Goal: Use online tool/utility: Utilize a website feature to perform a specific function

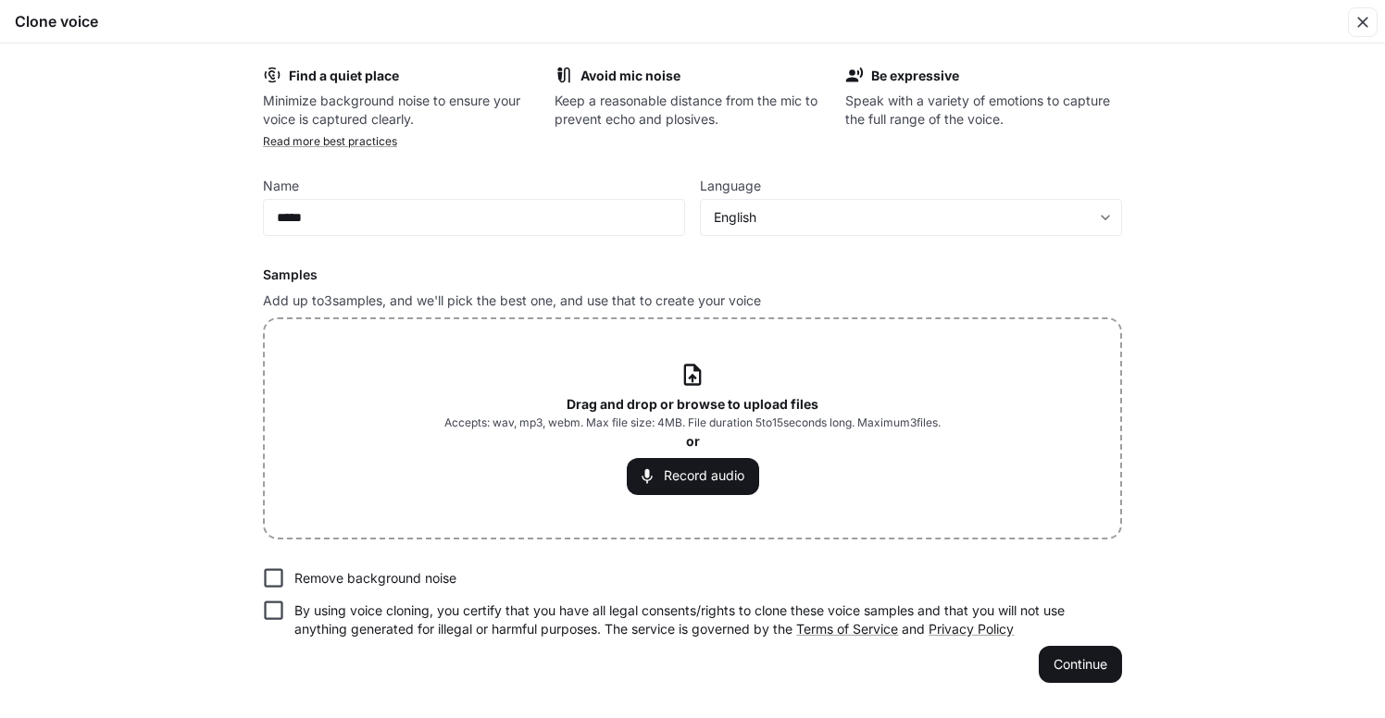
click at [1211, 196] on div "Find a quiet place Minimize background noise to ensure your voice is captured c…" at bounding box center [692, 380] width 1385 height 675
click at [685, 476] on button "Record audio" at bounding box center [693, 476] width 132 height 37
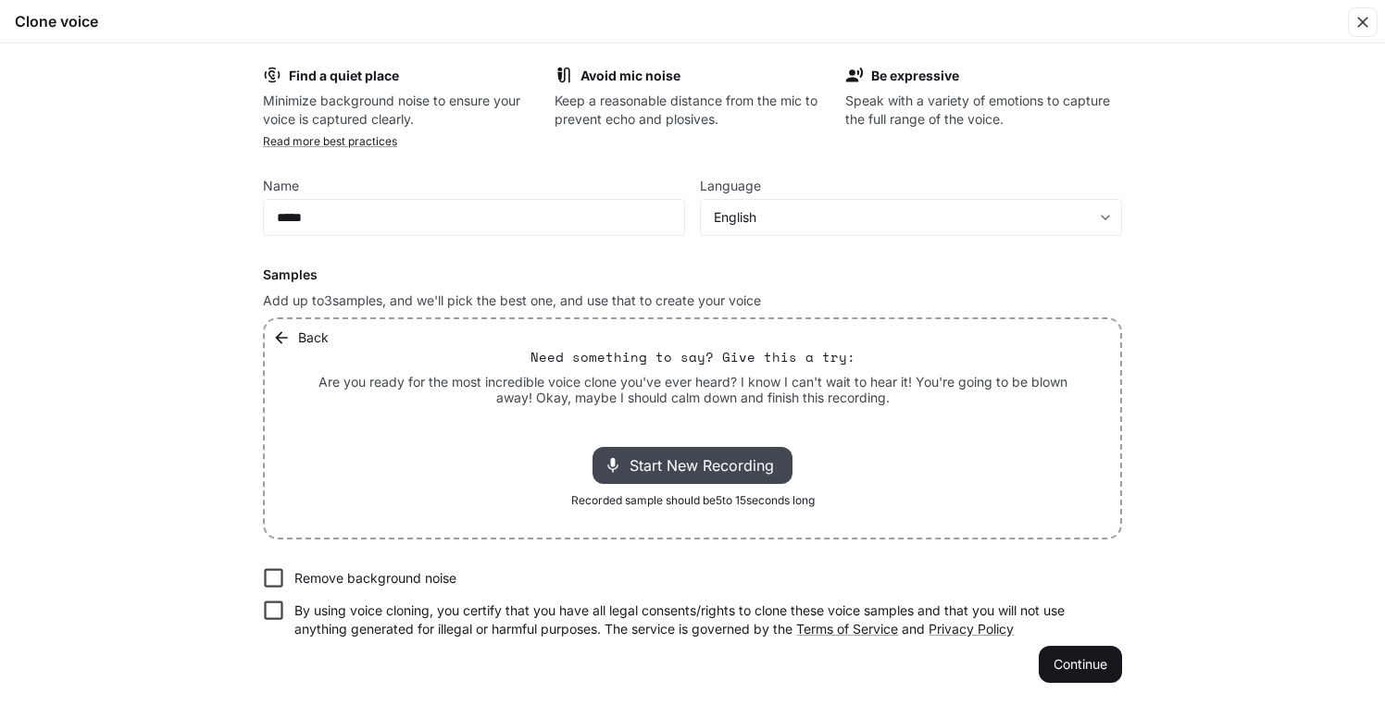
click at [684, 467] on span "Start New Recording" at bounding box center [706, 465] width 155 height 22
click at [651, 465] on span "Stop Recording" at bounding box center [671, 465] width 108 height 22
click at [622, 424] on div at bounding box center [692, 426] width 148 height 19
drag, startPoint x: 659, startPoint y: 425, endPoint x: 603, endPoint y: 426, distance: 56.5
click at [602, 425] on div "Back Need something to say? Give this a try: Are you ready for the most incredi…" at bounding box center [692, 428] width 855 height 218
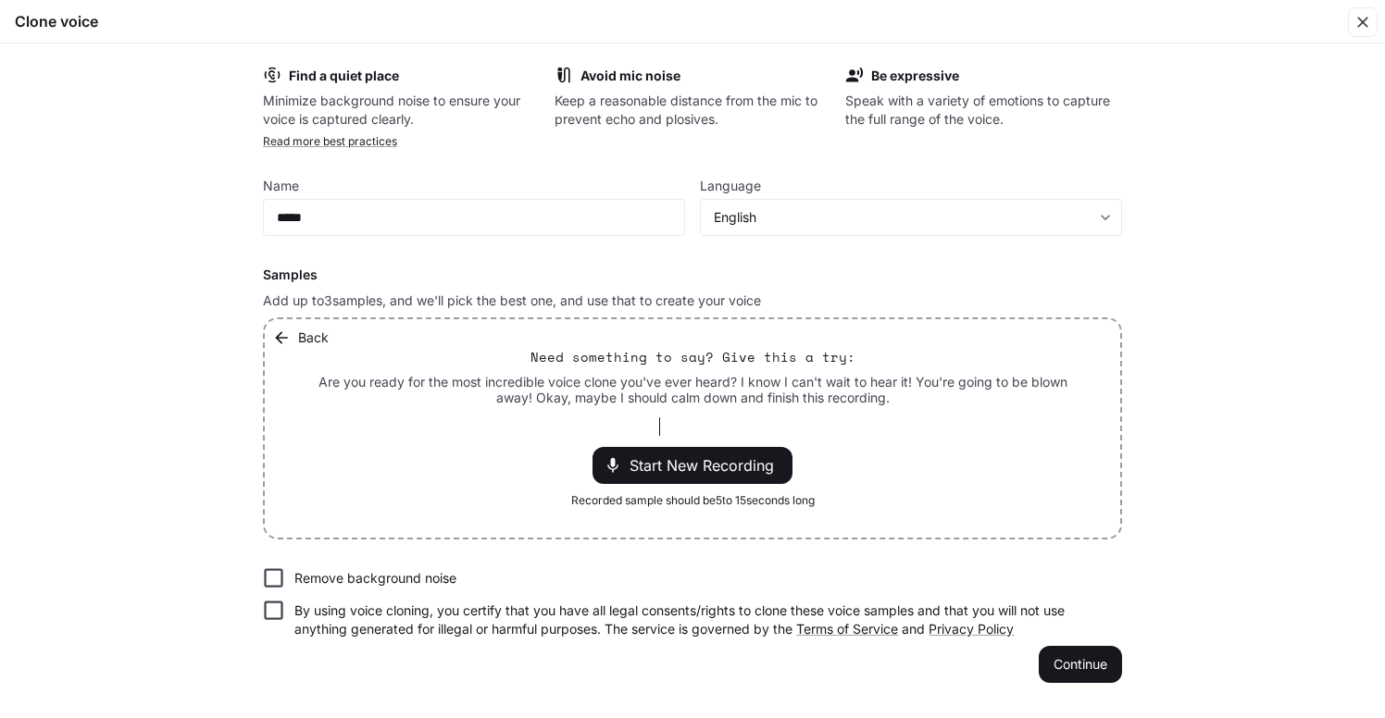
click at [717, 410] on div "Back Need something to say? Give this a try: Are you ready for the most incredi…" at bounding box center [692, 428] width 855 height 218
click at [680, 467] on span "Start New Recording" at bounding box center [706, 465] width 155 height 22
click at [774, 464] on p "00:13" at bounding box center [768, 465] width 56 height 27
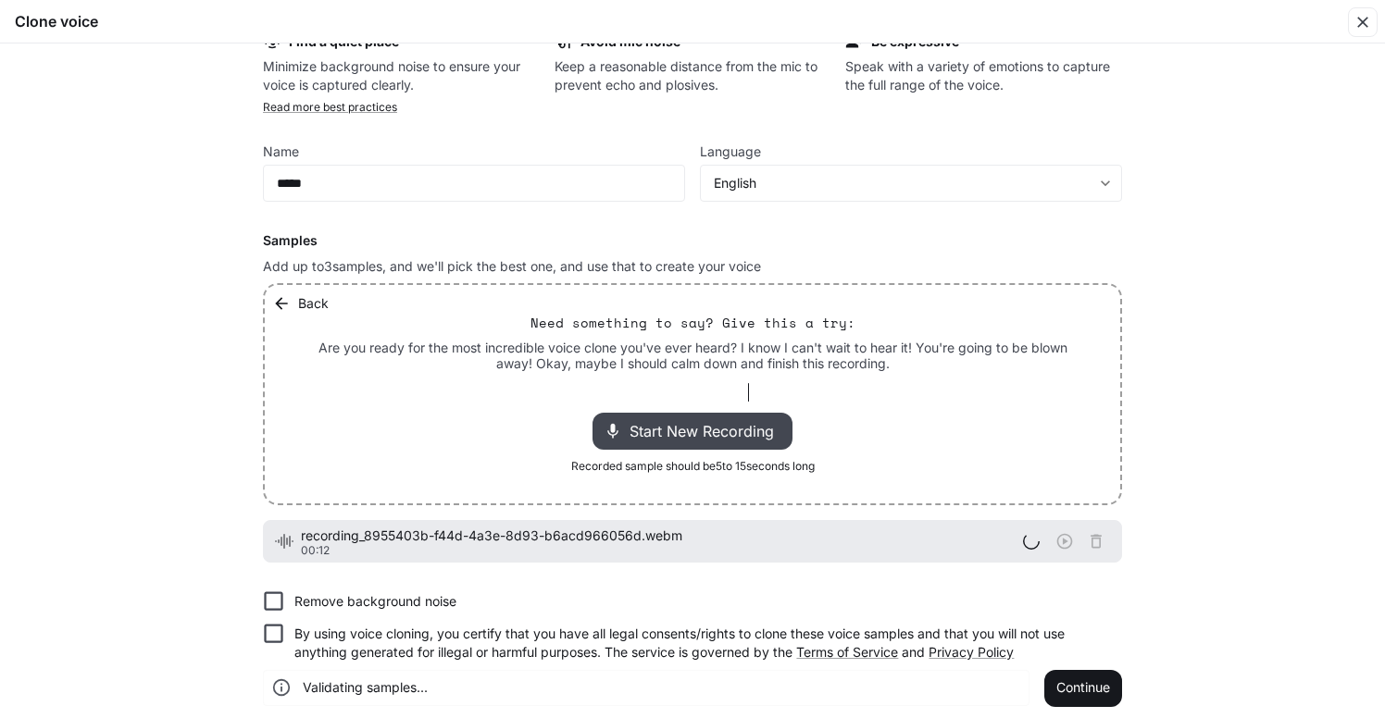
scroll to position [32, 0]
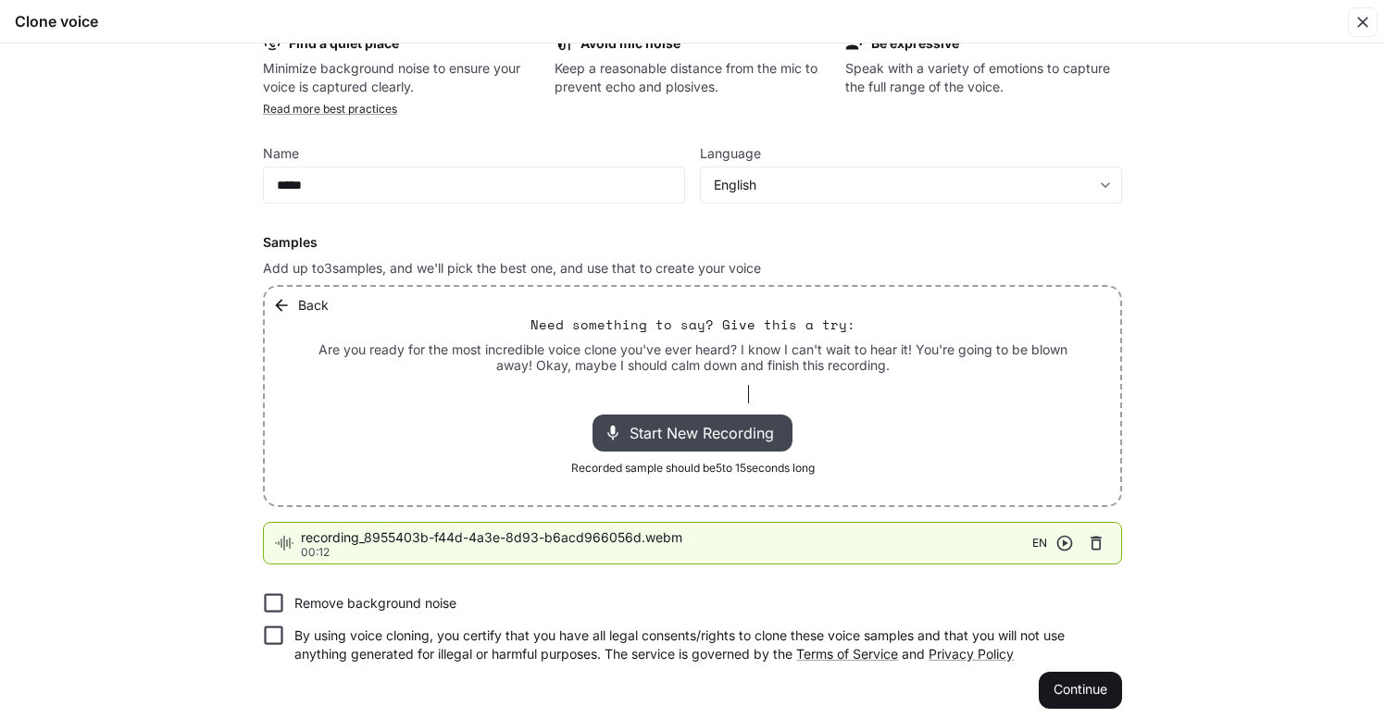
click at [713, 433] on span "Start New Recording" at bounding box center [706, 433] width 155 height 22
click at [781, 429] on p "00:10" at bounding box center [768, 432] width 56 height 27
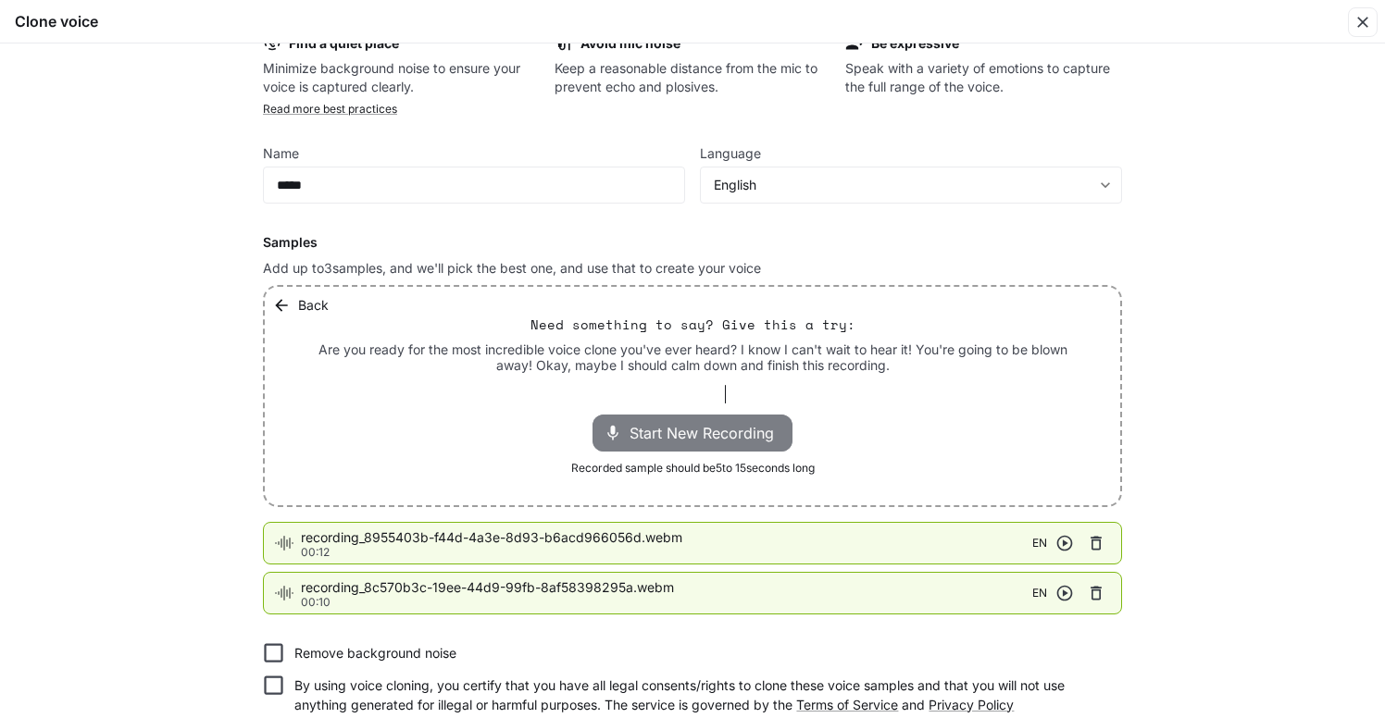
click at [714, 438] on span "Start New Recording" at bounding box center [706, 433] width 155 height 22
click at [748, 424] on p "00:09" at bounding box center [768, 432] width 56 height 27
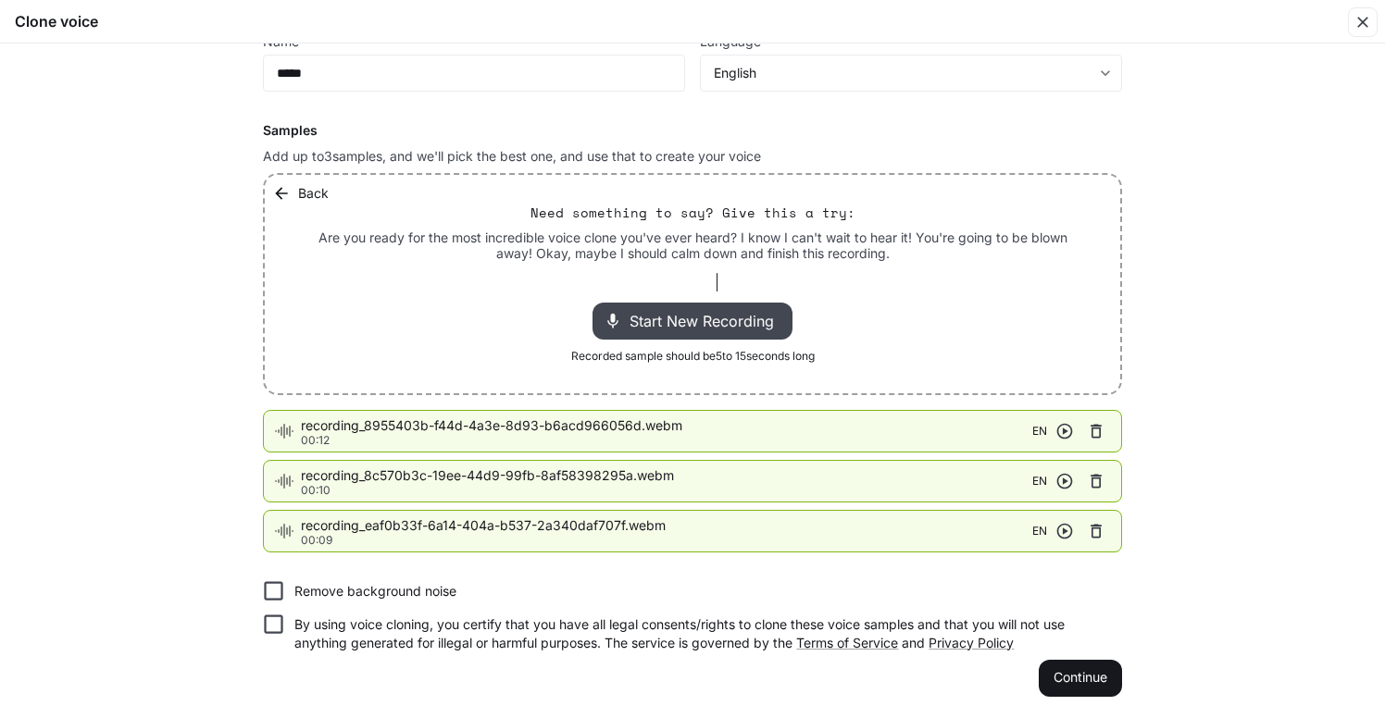
scroll to position [143, 0]
click at [1062, 433] on icon "button" at bounding box center [1064, 432] width 19 height 19
click at [1060, 485] on icon "button" at bounding box center [1064, 482] width 19 height 19
click at [1061, 529] on icon "button" at bounding box center [1065, 533] width 16 height 16
click at [1076, 683] on button "Continue" at bounding box center [1079, 679] width 83 height 37
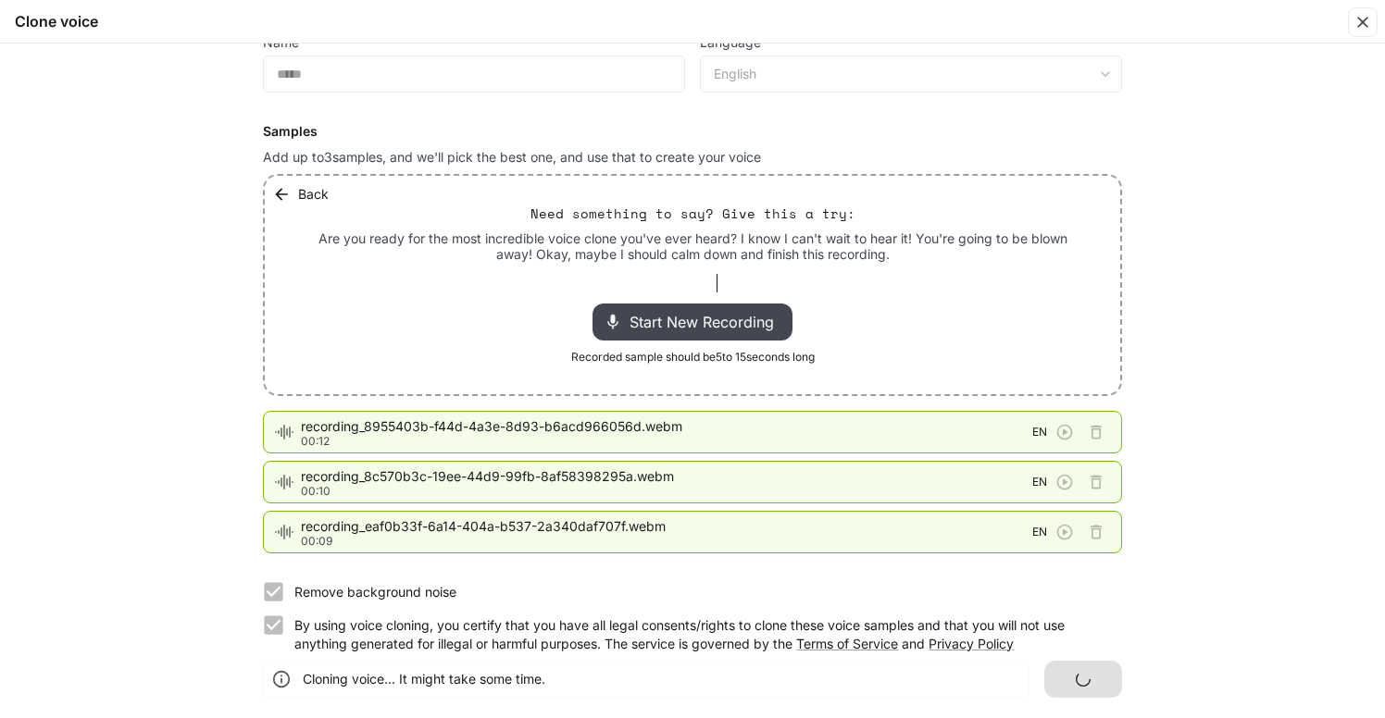
scroll to position [0, 0]
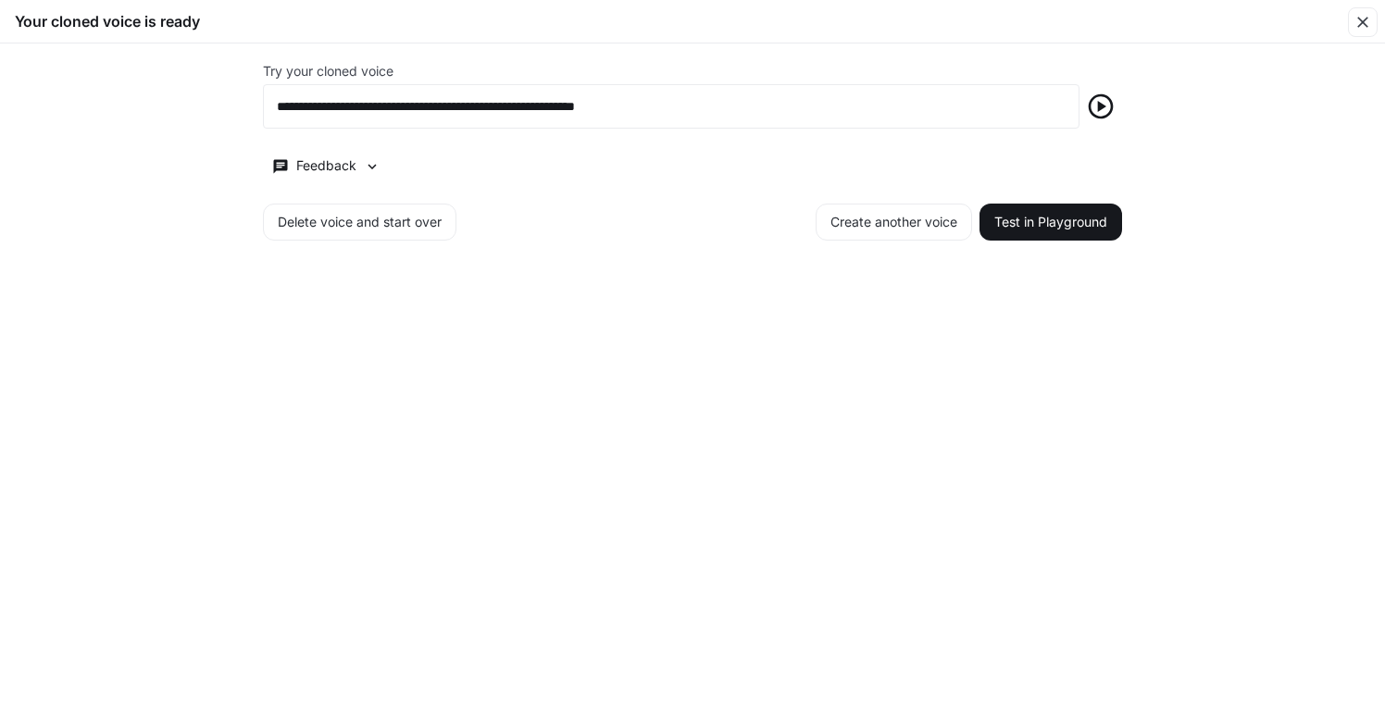
click at [1112, 110] on icon "button" at bounding box center [1099, 106] width 25 height 25
click at [1195, 159] on div "**********" at bounding box center [692, 380] width 1385 height 675
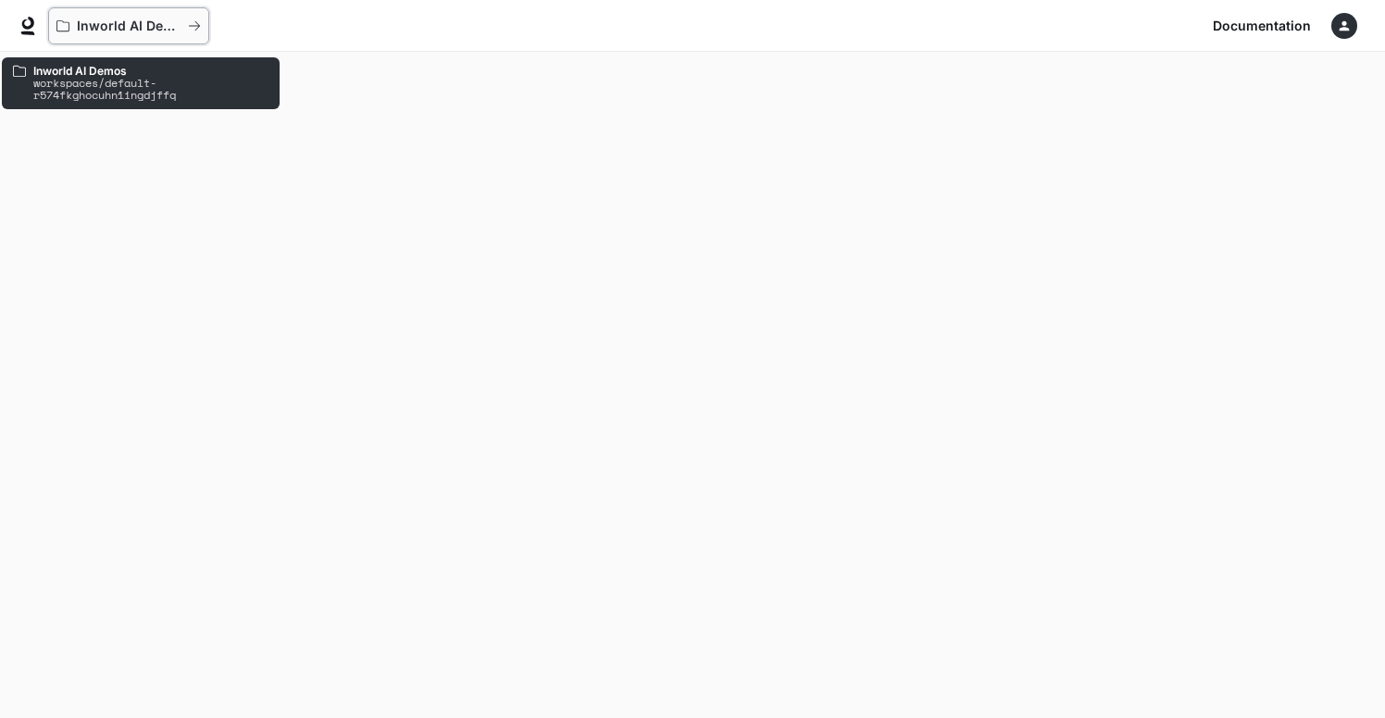
click at [132, 25] on p "Inworld AI Demos" at bounding box center [129, 27] width 104 height 16
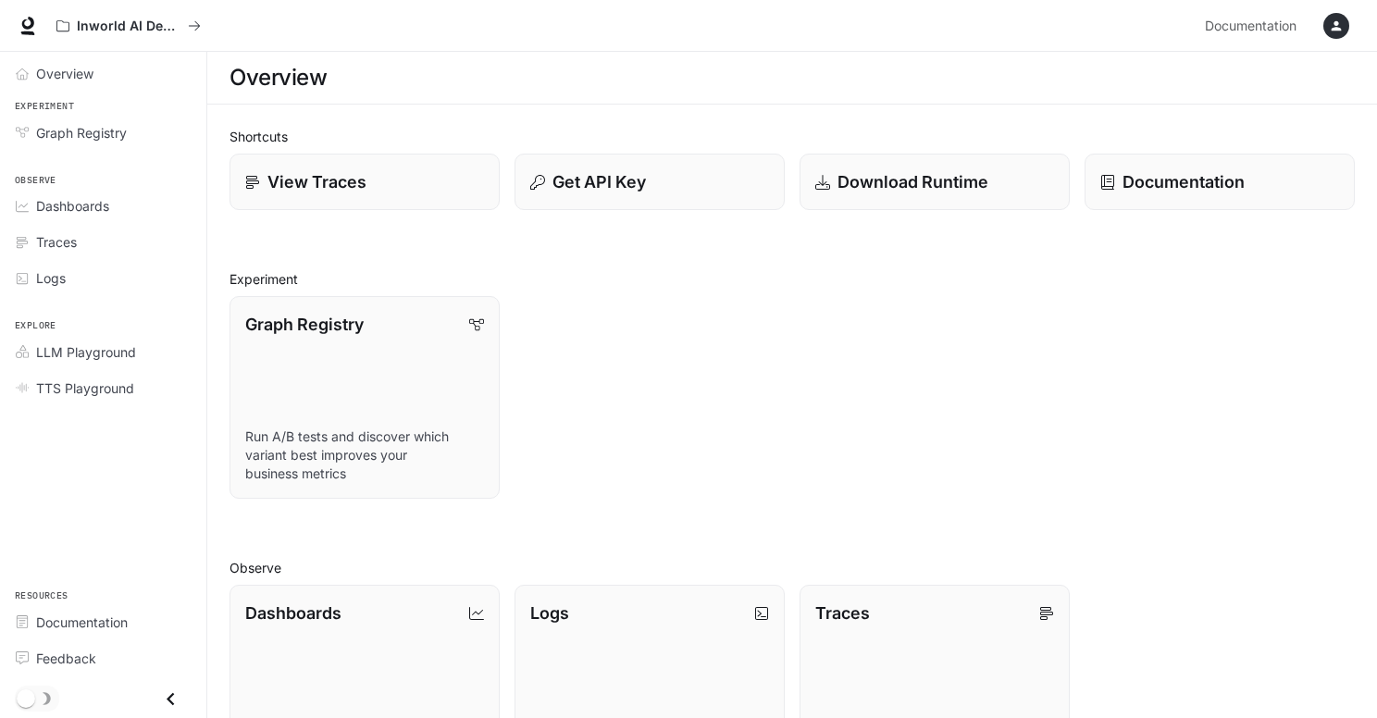
click at [674, 298] on div "Graph Registry Run A/B tests and discover which variant best improves your busi…" at bounding box center [785, 389] width 1140 height 217
click at [907, 330] on div "Graph Registry Run A/B tests and discover which variant best improves your busi…" at bounding box center [785, 389] width 1140 height 217
